Goal: Information Seeking & Learning: Check status

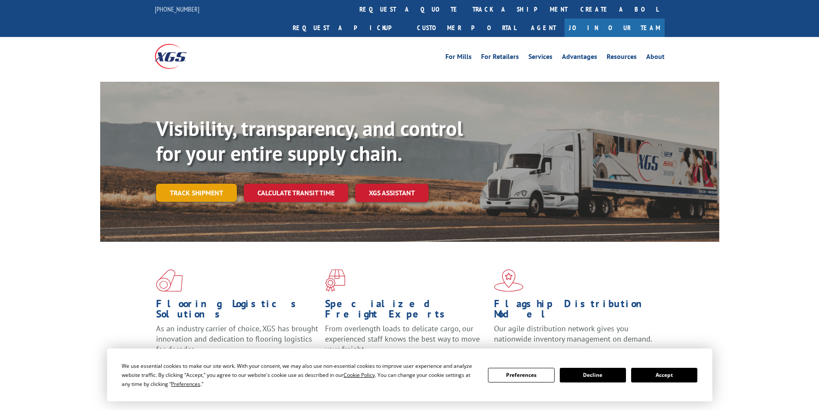
click at [201, 184] on link "Track shipment" at bounding box center [196, 193] width 81 height 18
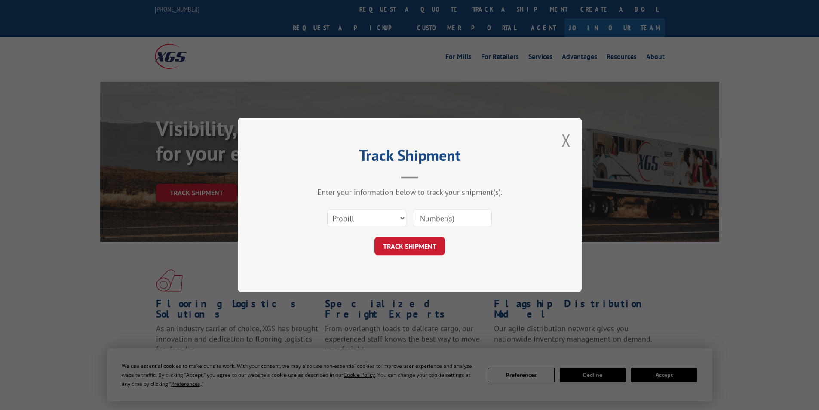
paste input "17479940"
type input "17479940"
click at [378, 218] on select "Select category... Probill BOL PO" at bounding box center [366, 218] width 79 height 18
select select "po"
click at [327, 209] on select "Select category... Probill BOL PO" at bounding box center [366, 218] width 79 height 18
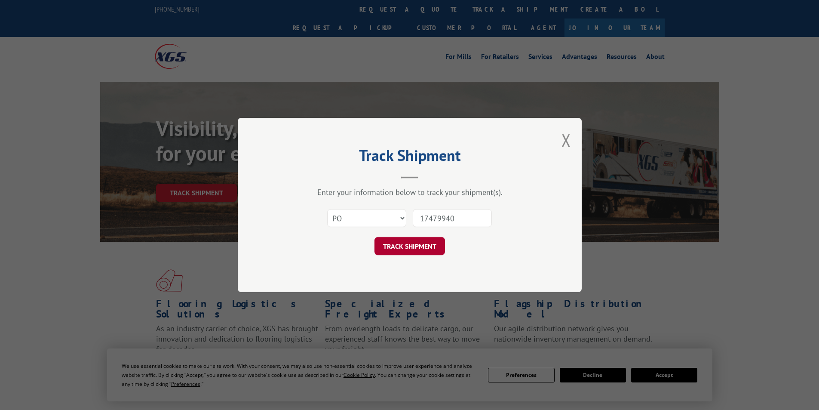
click at [412, 249] on button "TRACK SHIPMENT" at bounding box center [410, 246] width 71 height 18
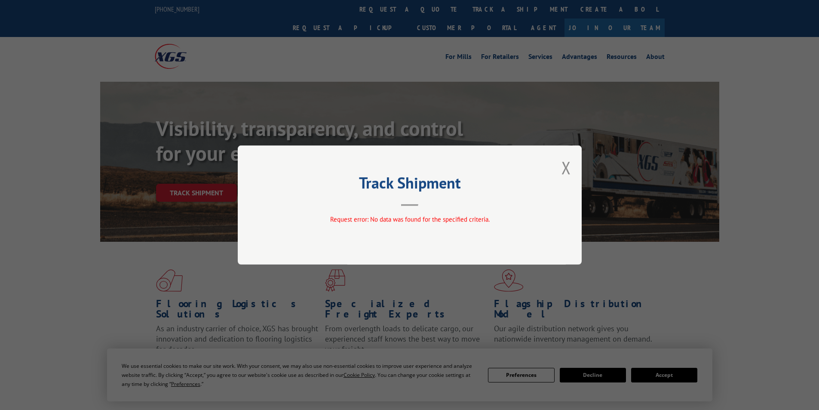
click at [564, 169] on button "Close modal" at bounding box center [566, 167] width 9 height 23
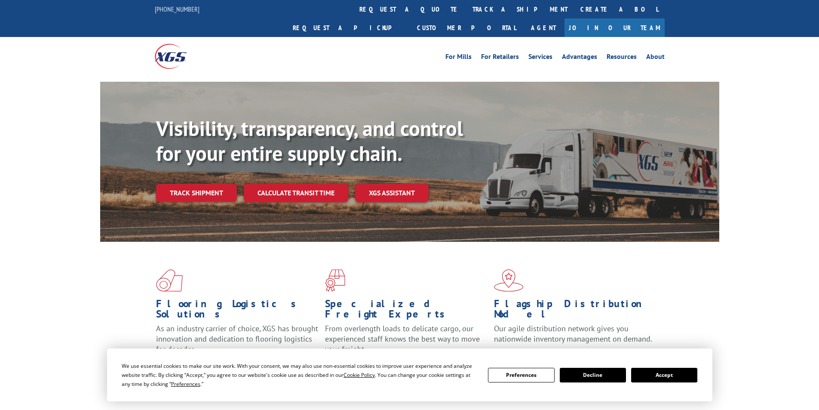
click at [301, 330] on p "As an industry carrier of choice, XGS has brought innovation and dedication to …" at bounding box center [237, 342] width 163 height 38
click at [200, 184] on link "Track shipment" at bounding box center [196, 193] width 81 height 18
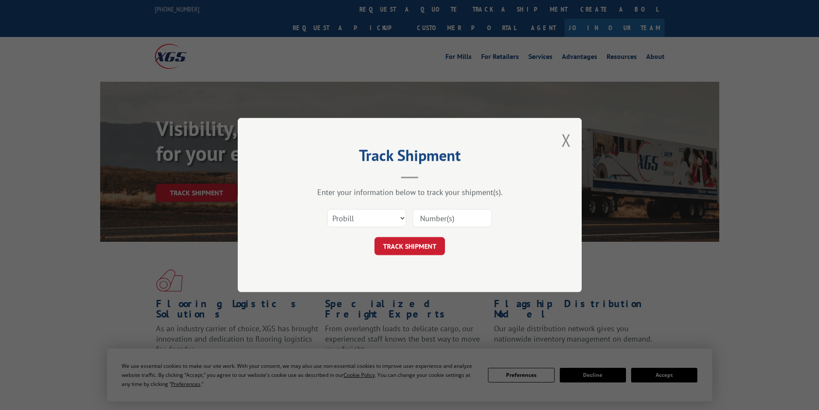
paste input "7068780"
type input "7068780"
click at [388, 213] on select "Select category... Probill BOL PO" at bounding box center [366, 218] width 79 height 18
select select "bol"
click at [327, 209] on select "Select category... Probill BOL PO" at bounding box center [366, 218] width 79 height 18
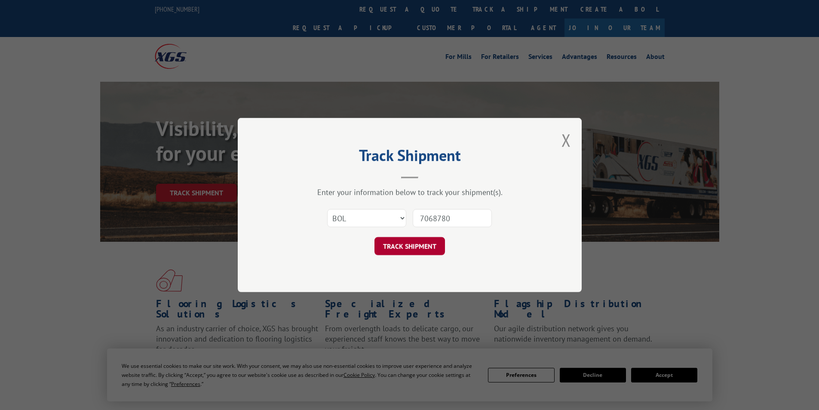
click at [410, 243] on button "TRACK SHIPMENT" at bounding box center [410, 246] width 71 height 18
